Goal: Transaction & Acquisition: Book appointment/travel/reservation

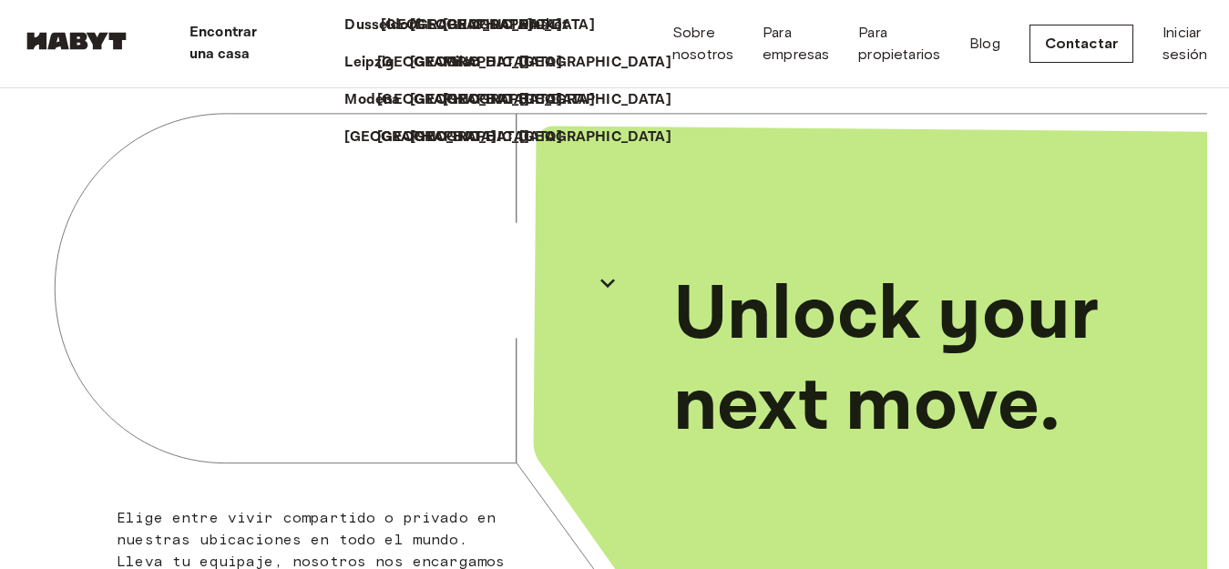
click at [381, 36] on p "[GEOGRAPHIC_DATA]" at bounding box center [457, 26] width 152 height 22
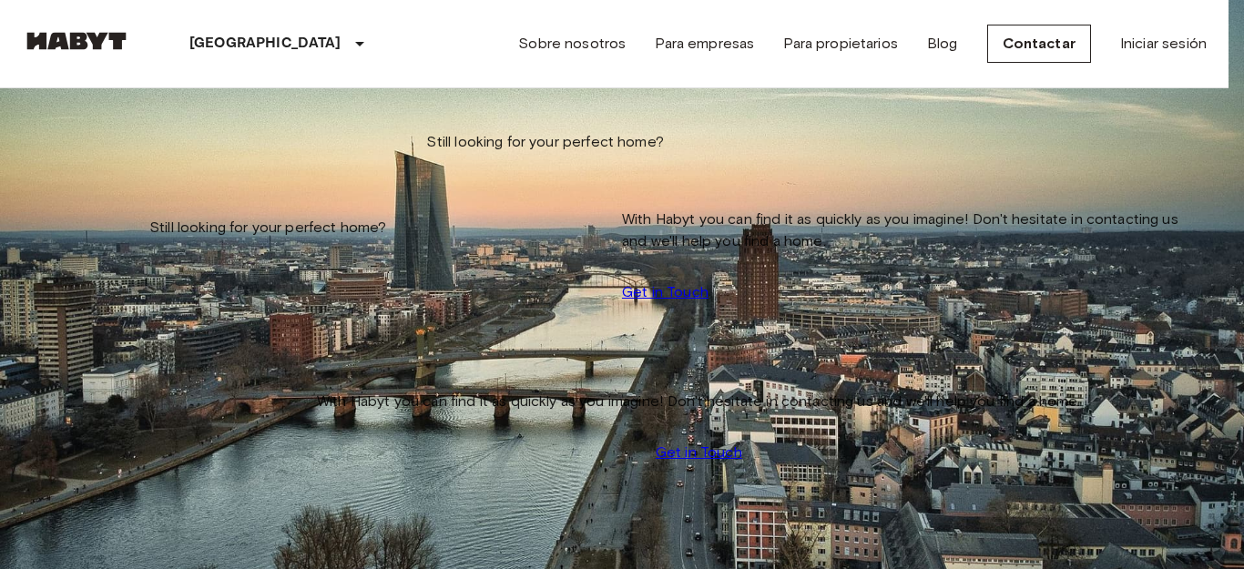
type input "**********"
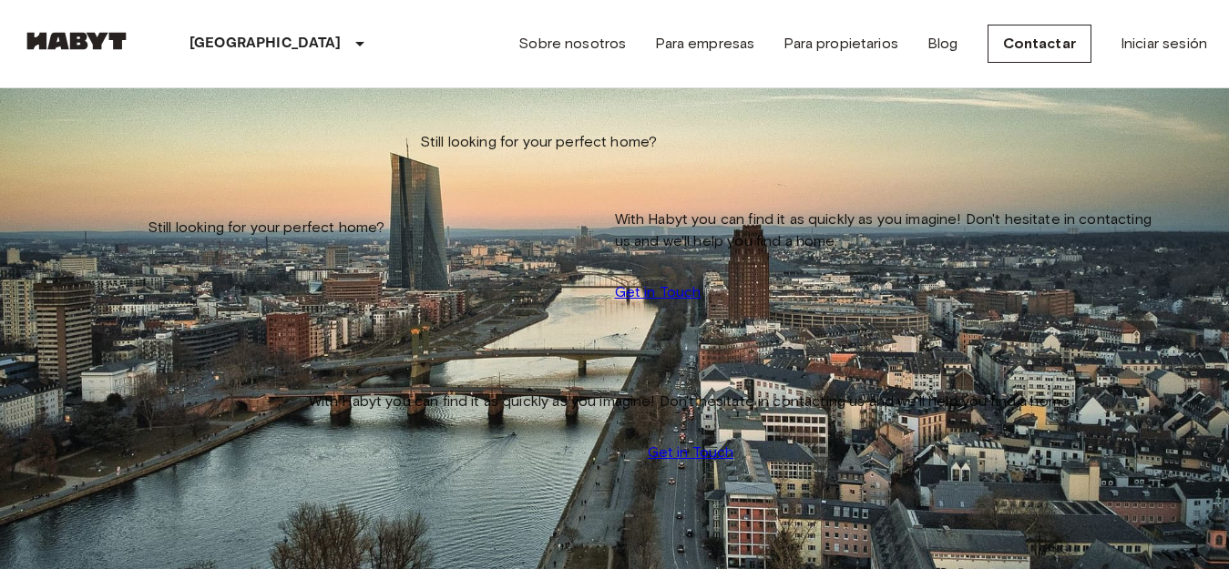
click at [90, 176] on input "Move-in date" at bounding box center [86, 185] width 129 height 18
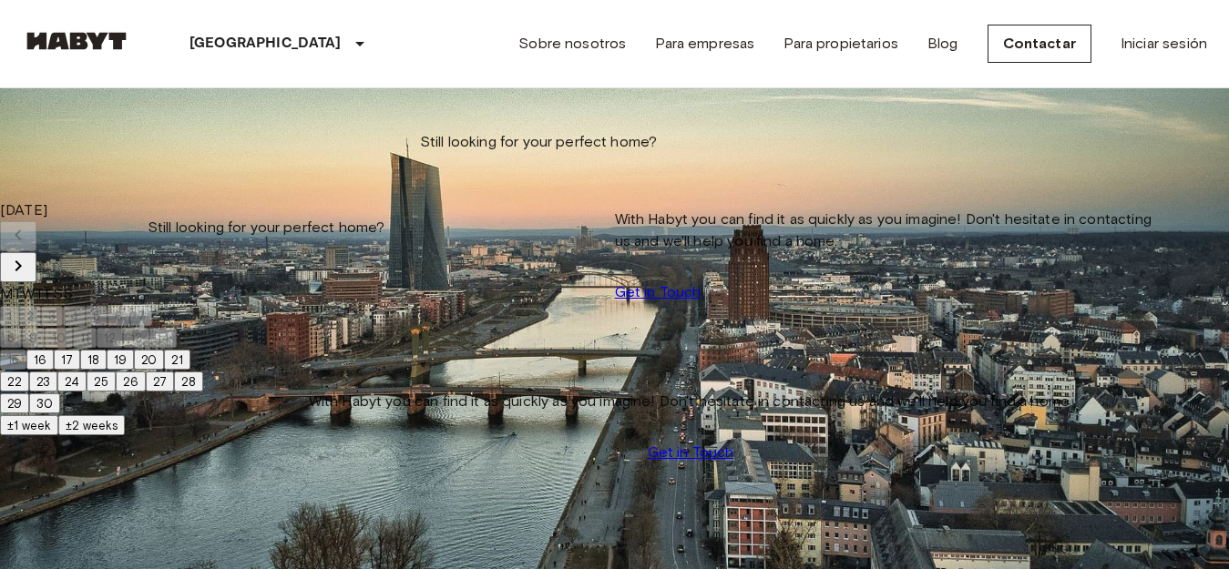
click at [29, 255] on icon "Next month" at bounding box center [18, 266] width 22 height 22
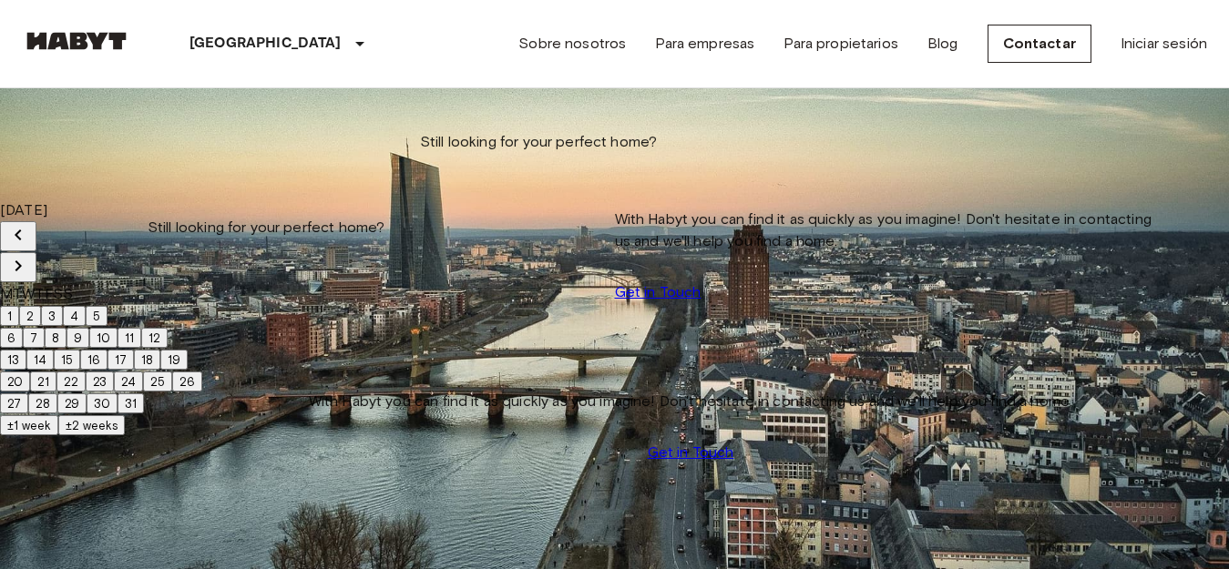
click at [19, 308] on button "1" at bounding box center [9, 316] width 19 height 20
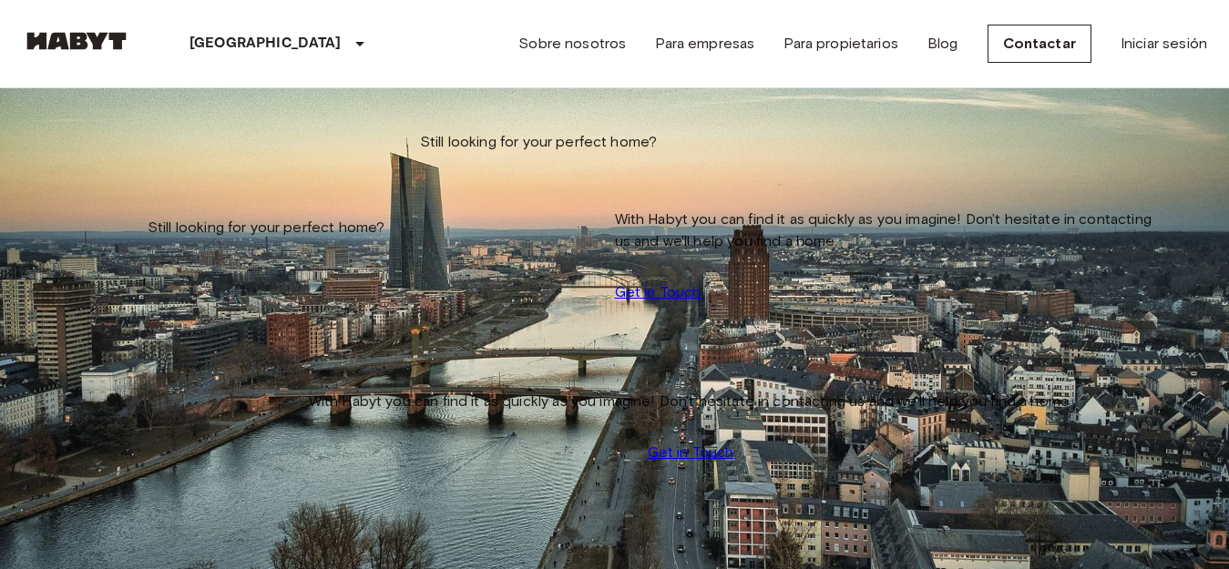
type input "**********"
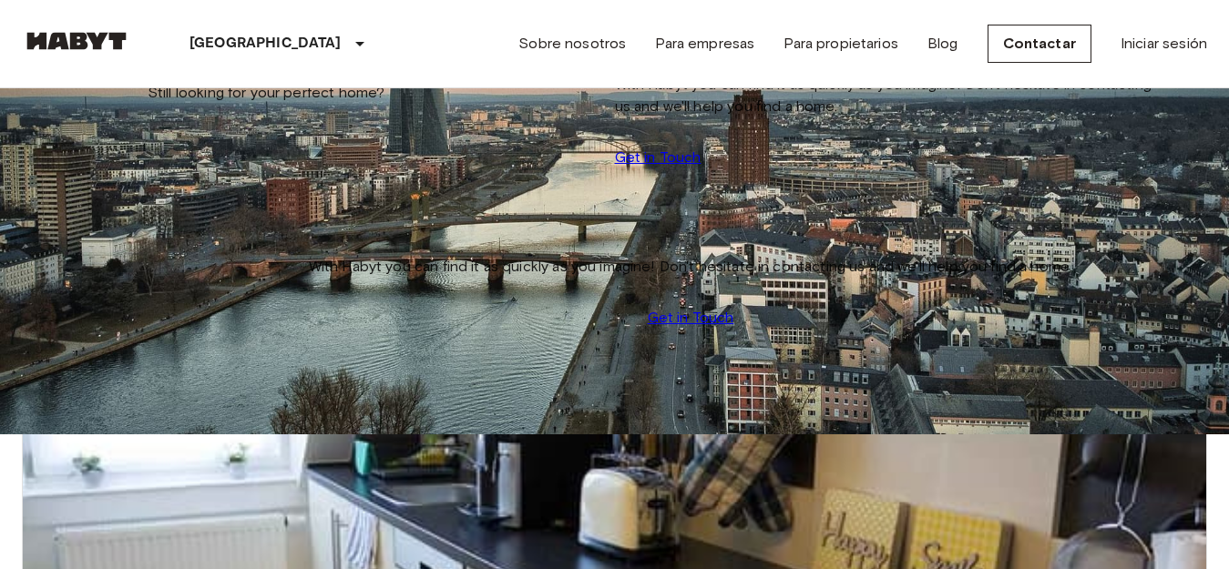
scroll to position [91, 0]
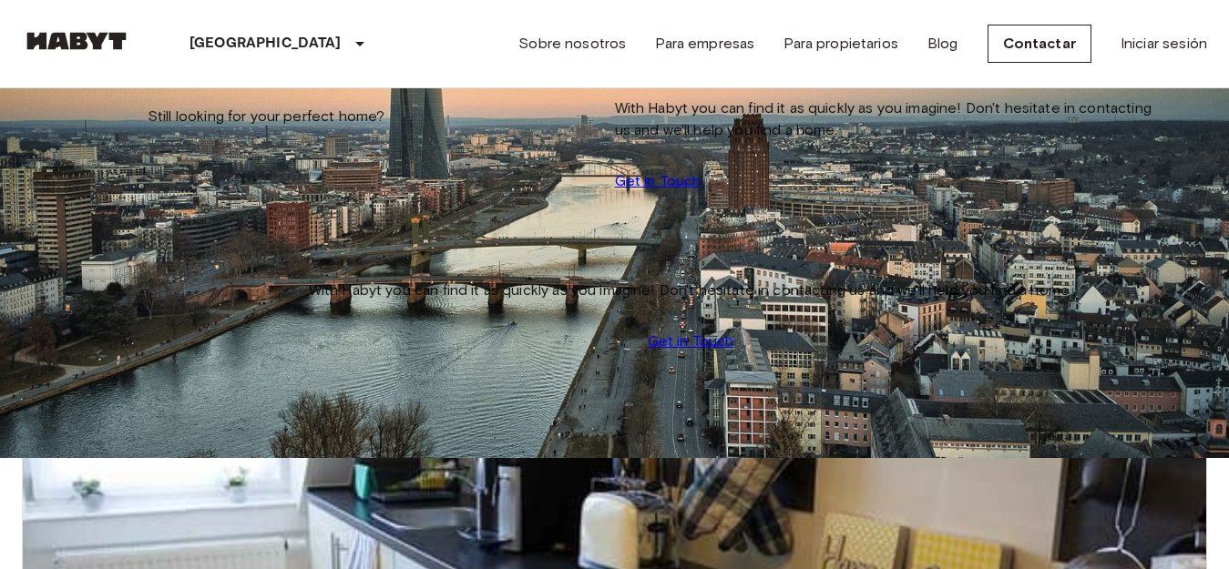
scroll to position [0, 0]
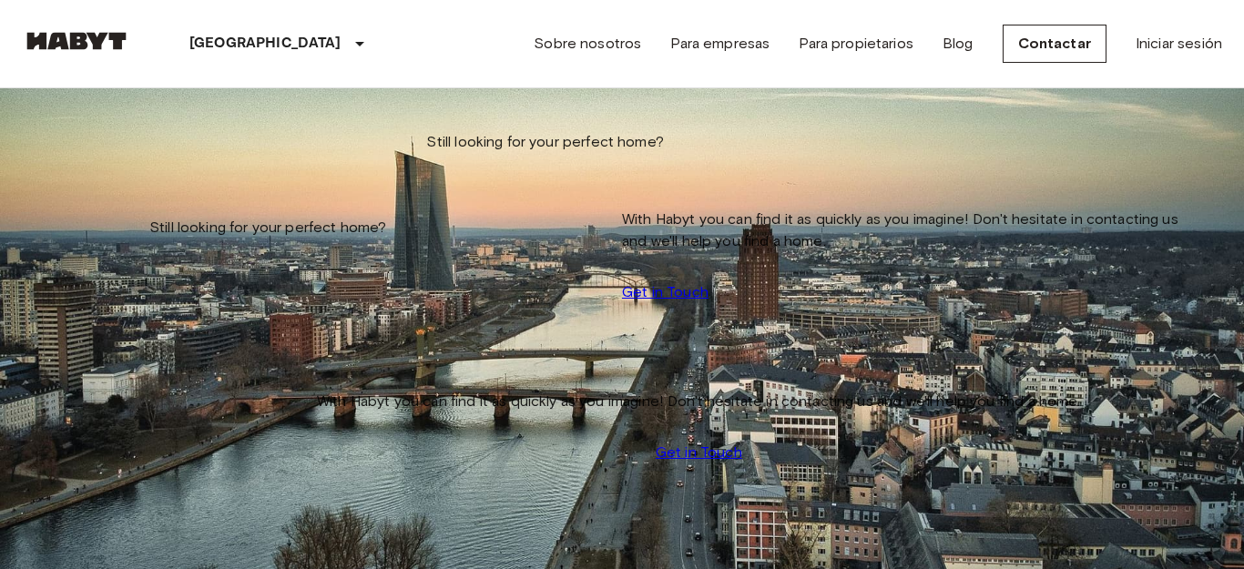
type input "**********"
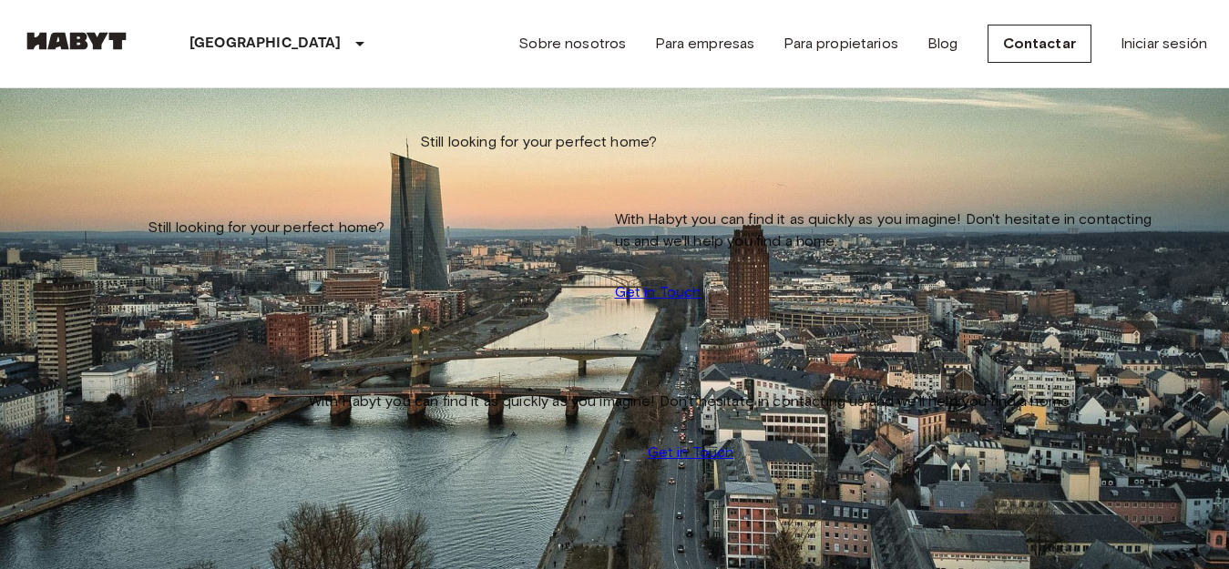
click at [217, 144] on icon "tune" at bounding box center [206, 133] width 22 height 22
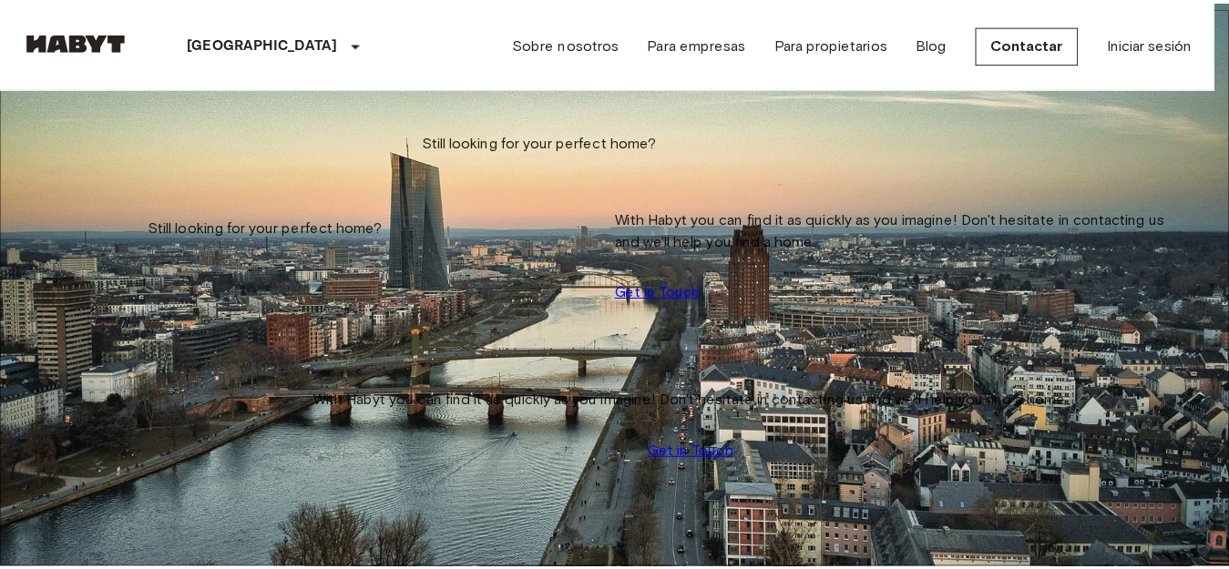
scroll to position [572, 0]
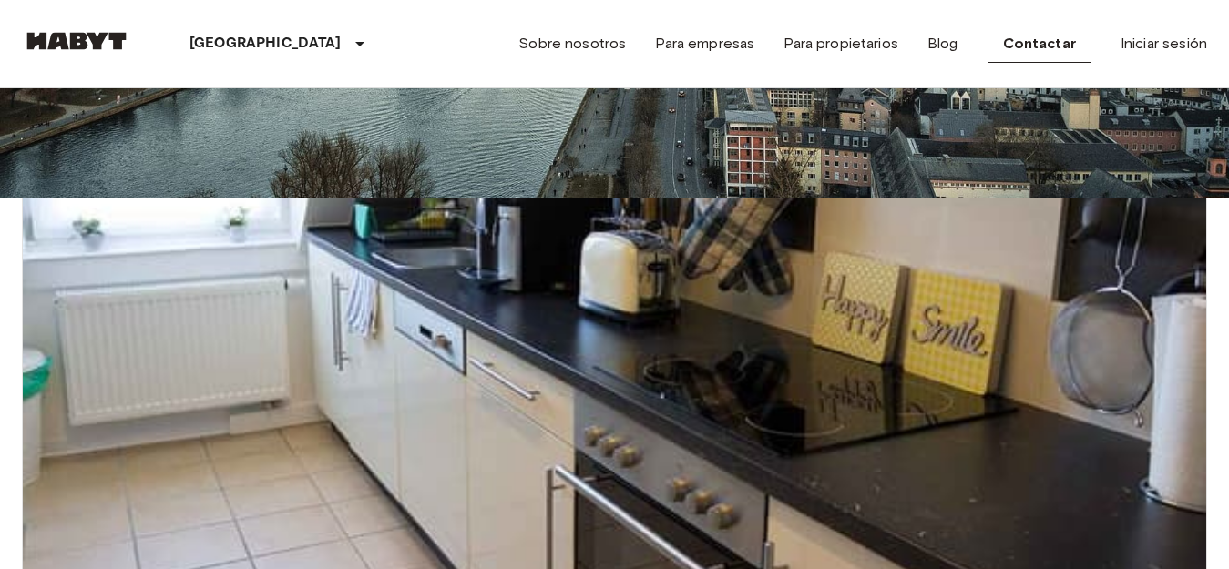
scroll to position [455, 0]
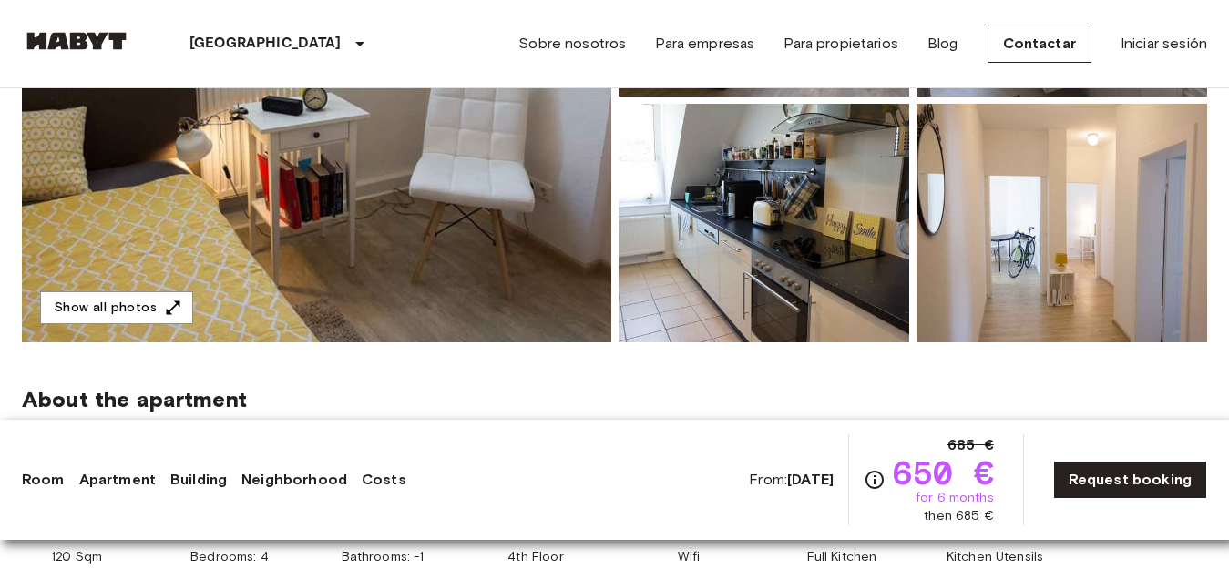
scroll to position [364, 0]
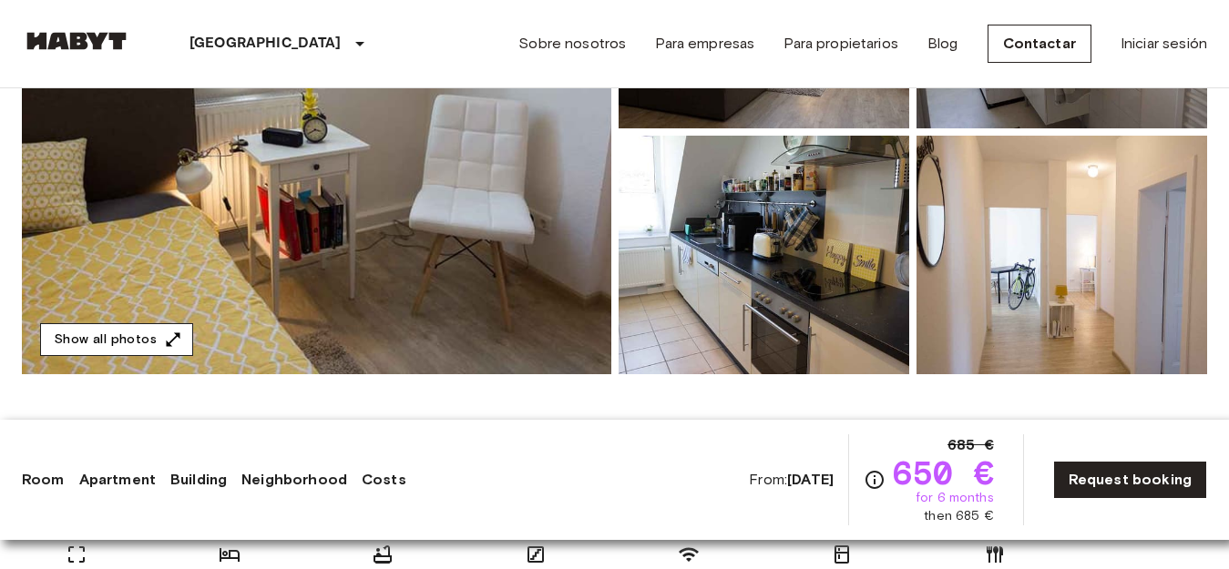
click at [164, 342] on icon "button" at bounding box center [173, 340] width 18 height 18
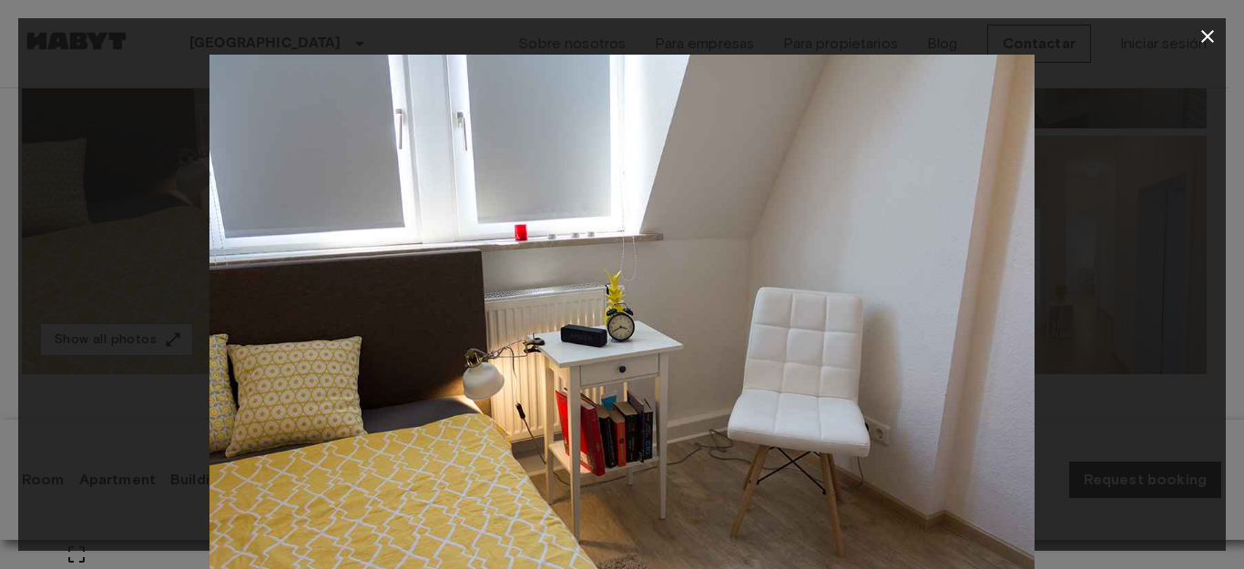
click at [1026, 344] on img at bounding box center [621, 330] width 825 height 550
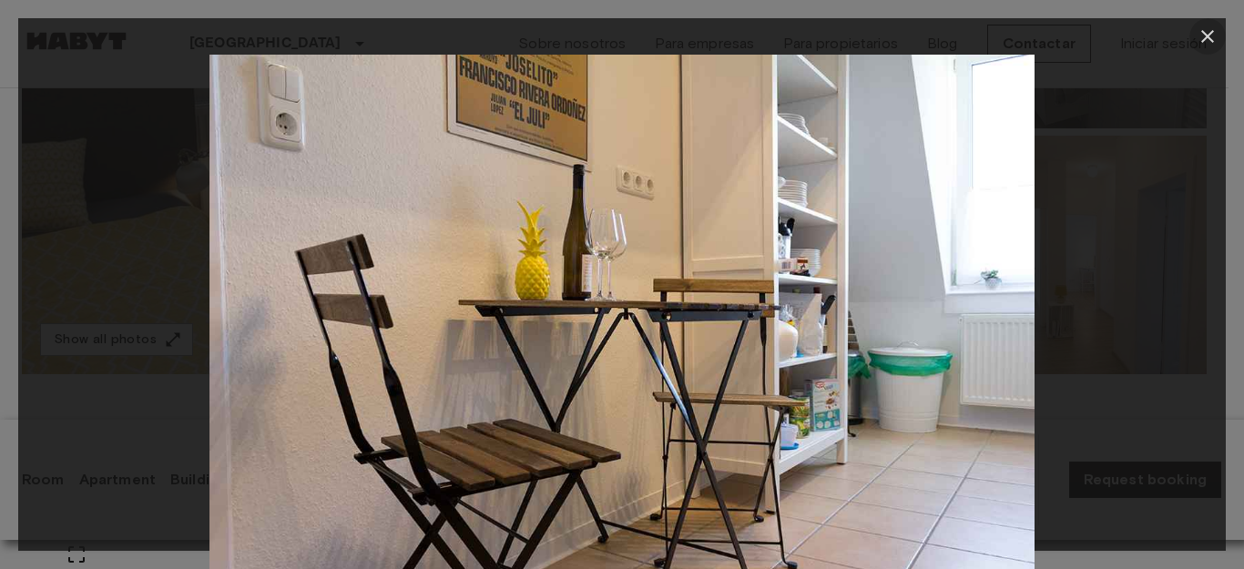
click at [1214, 37] on icon "button" at bounding box center [1208, 37] width 22 height 22
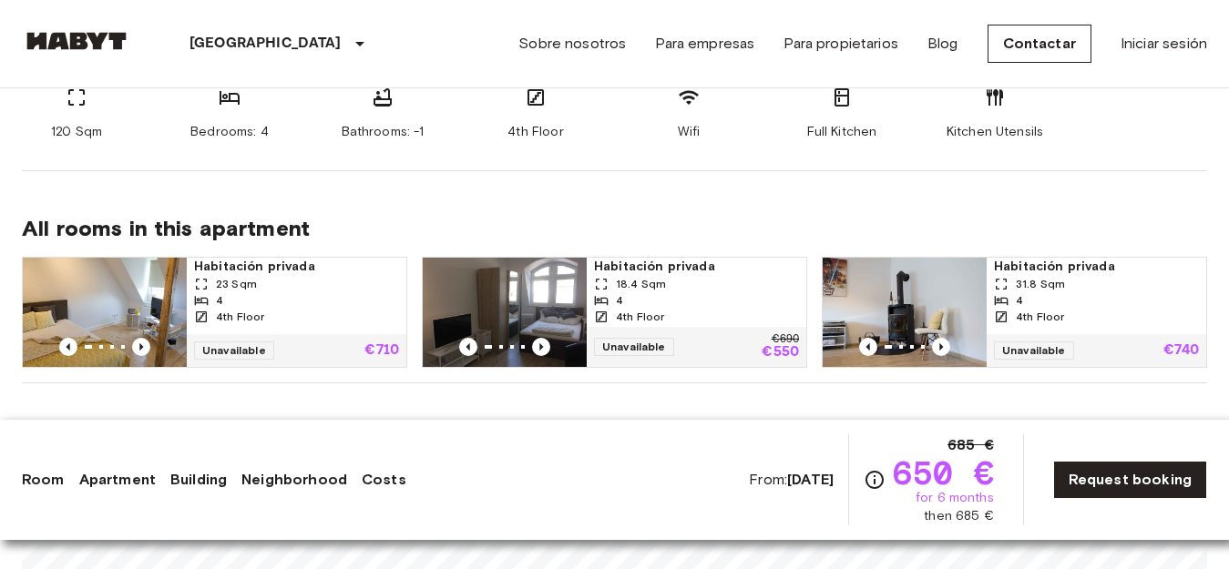
scroll to position [911, 0]
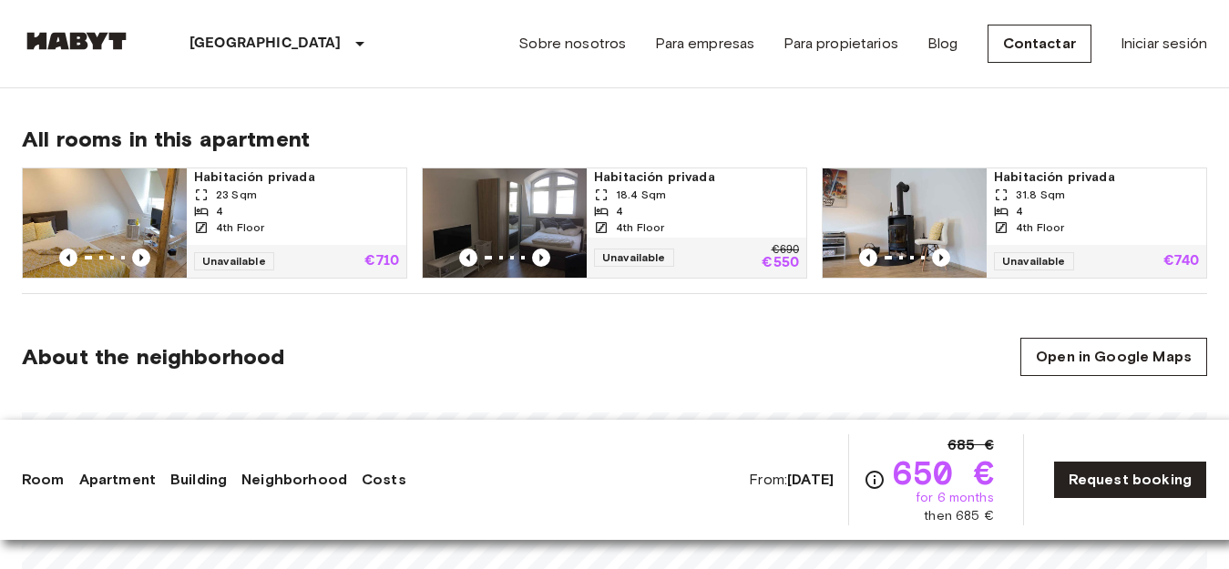
click at [643, 258] on span "Unavailable" at bounding box center [634, 258] width 80 height 18
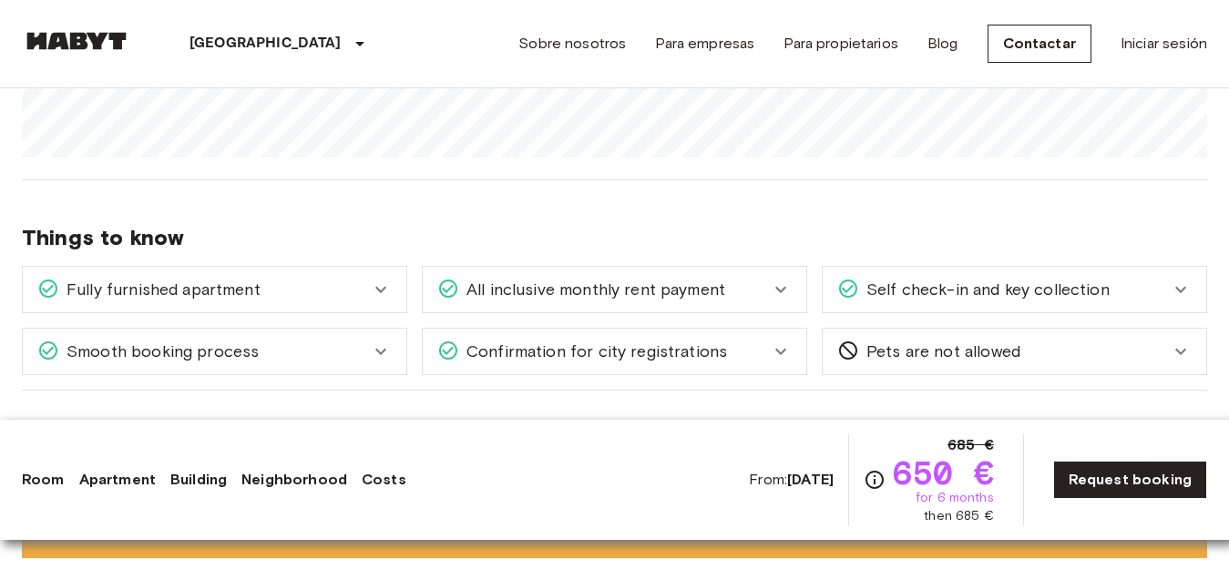
scroll to position [1457, 0]
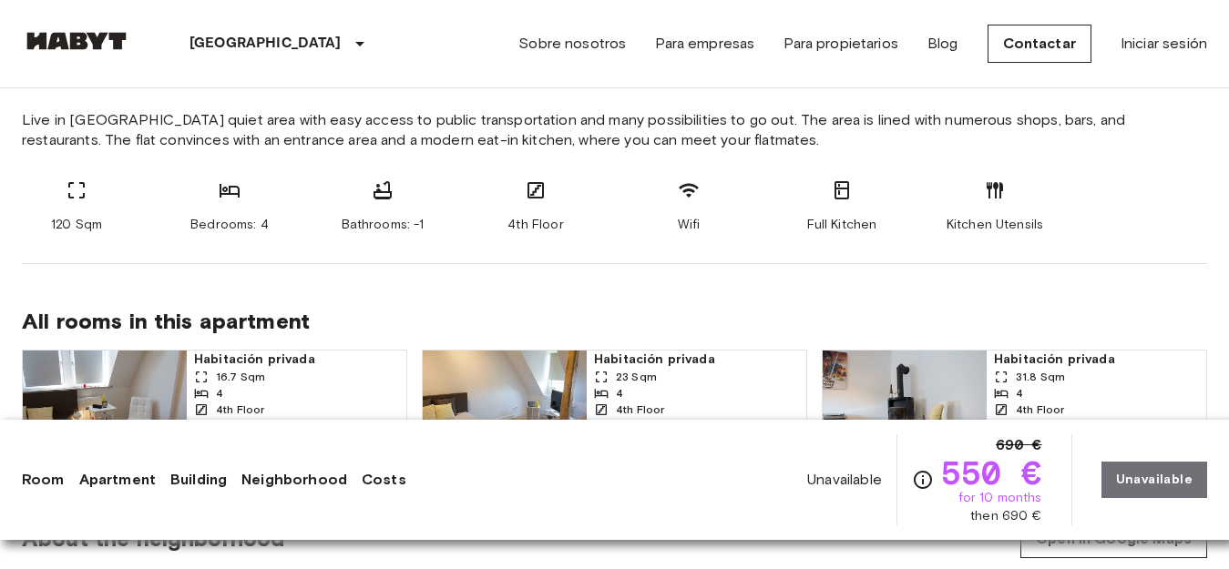
scroll to position [911, 0]
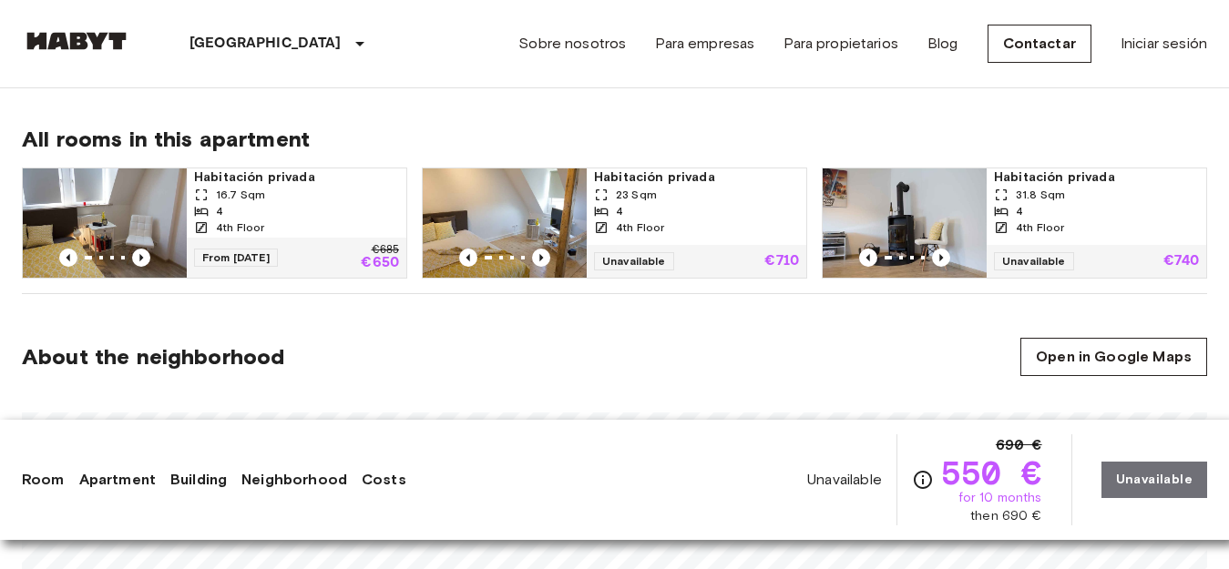
click at [940, 229] on img at bounding box center [904, 223] width 164 height 109
click at [547, 211] on img at bounding box center [505, 223] width 164 height 109
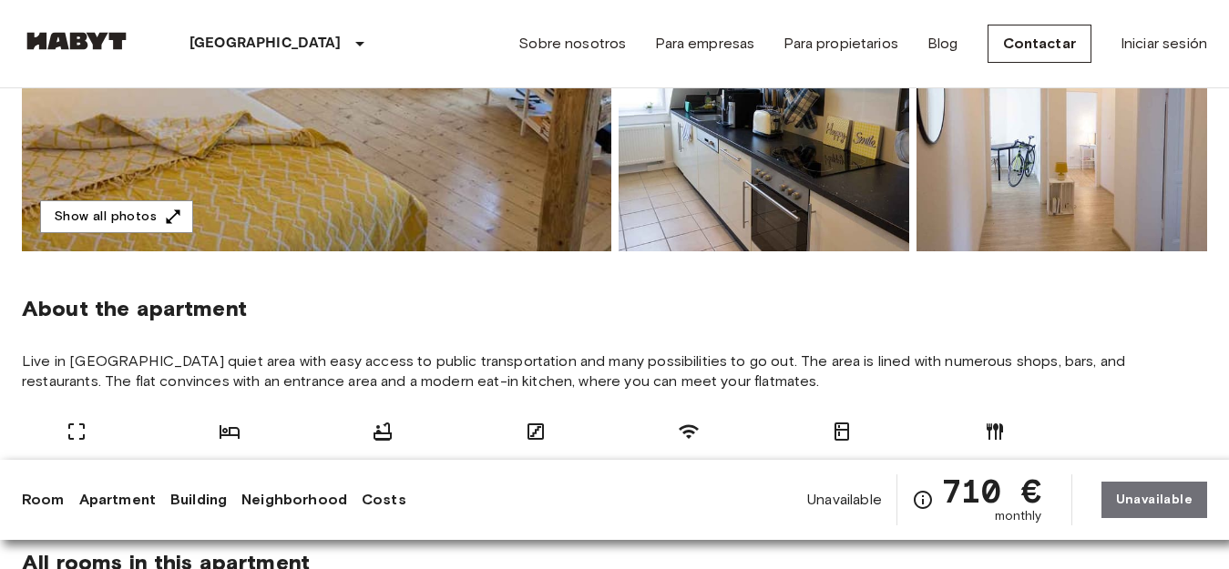
scroll to position [455, 0]
